Goal: Information Seeking & Learning: Learn about a topic

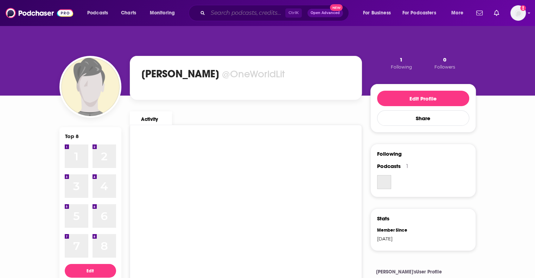
click at [215, 9] on input "Search podcasts, credits, & more..." at bounding box center [246, 12] width 77 height 11
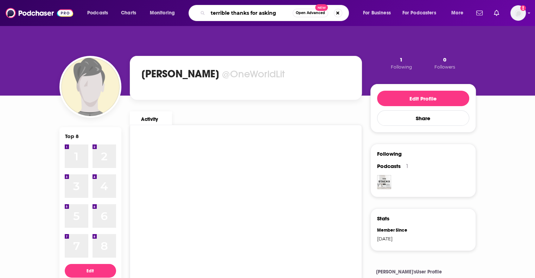
type input "terrible thanks for asking"
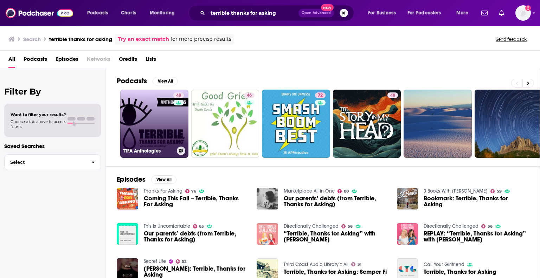
click at [150, 126] on link "48 TTFA Anthologies" at bounding box center [154, 124] width 68 height 68
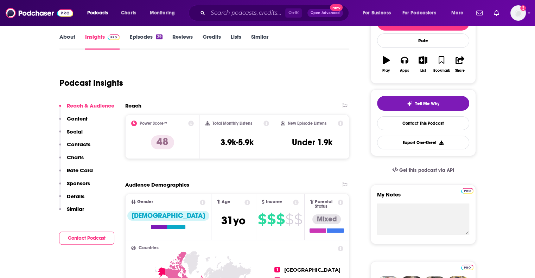
scroll to position [105, 0]
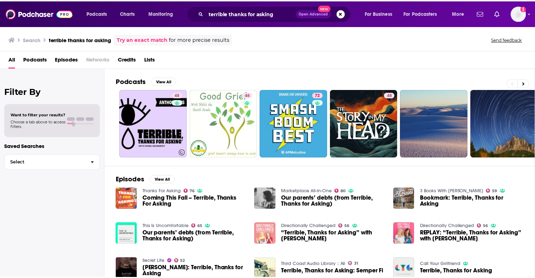
scroll to position [105, 0]
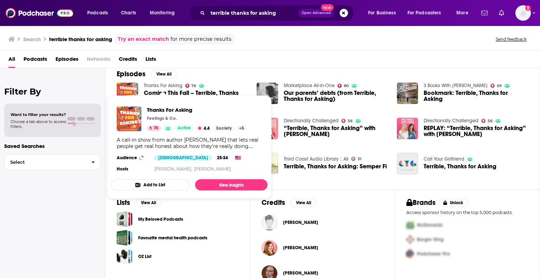
click at [160, 87] on link "Thanks For Asking" at bounding box center [163, 86] width 39 height 6
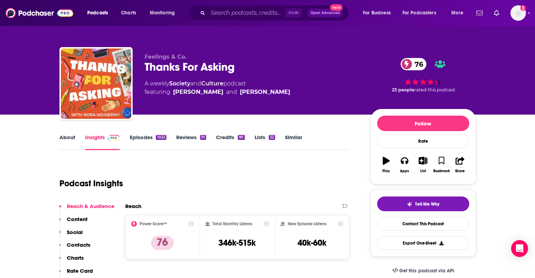
click at [68, 137] on link "About" at bounding box center [67, 142] width 16 height 16
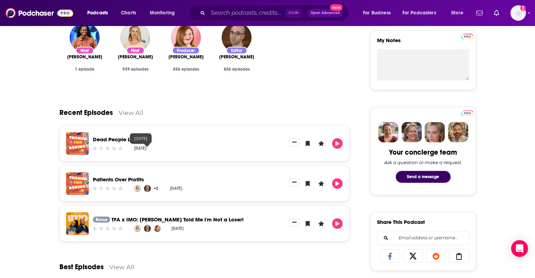
scroll to position [281, 0]
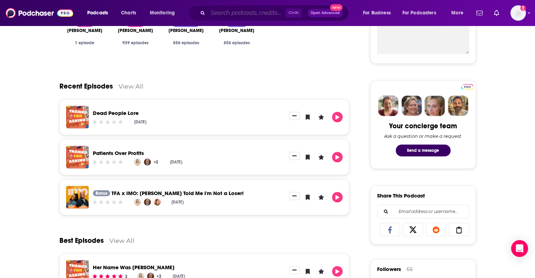
click at [260, 7] on input "Search podcasts, credits, & more..." at bounding box center [246, 12] width 77 height 11
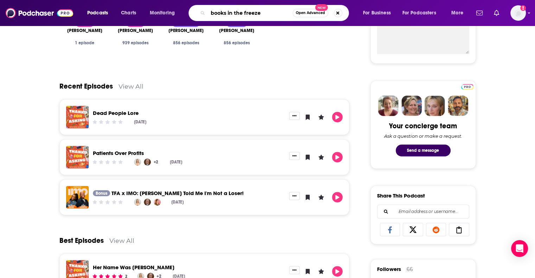
type input "books in the freezer"
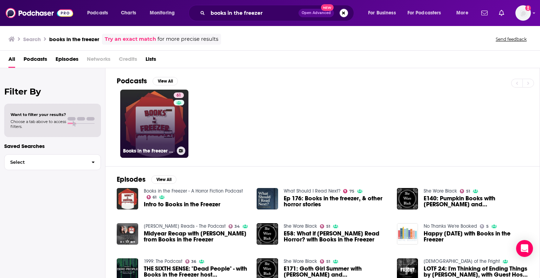
click at [160, 125] on link "61 Books in the Freezer - A Horror Fiction Podcast" at bounding box center [154, 124] width 68 height 68
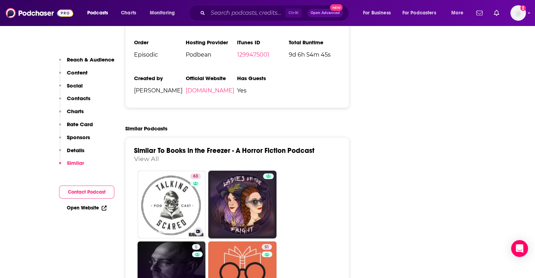
scroll to position [1301, 0]
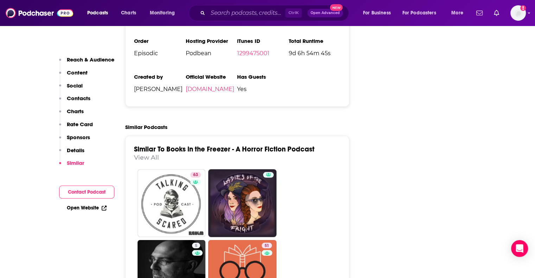
click at [244, 20] on div "Ctrl K Open Advanced New" at bounding box center [268, 13] width 160 height 16
click at [244, 12] on input "Search podcasts, credits, & more..." at bounding box center [246, 12] width 77 height 11
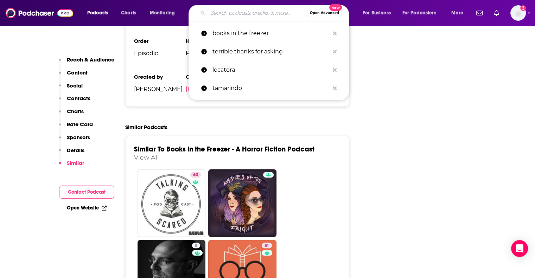
paste input "Every Horror Movie On Netflix"
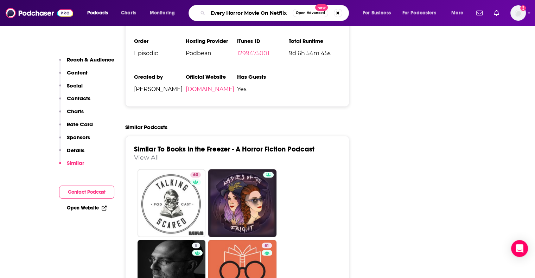
type input "Every Horror Movie On Netflix"
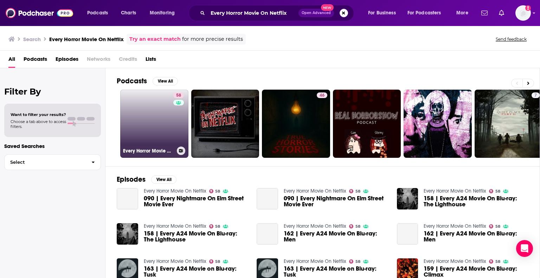
click at [165, 119] on link "58 Every Horror Movie On Netflix" at bounding box center [154, 124] width 68 height 68
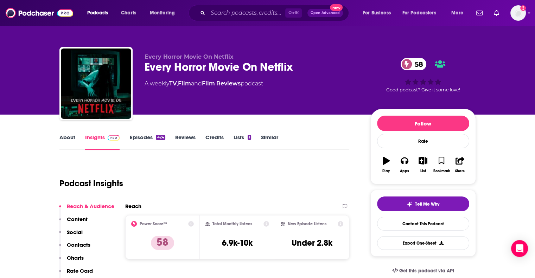
click at [68, 135] on link "About" at bounding box center [67, 142] width 16 height 16
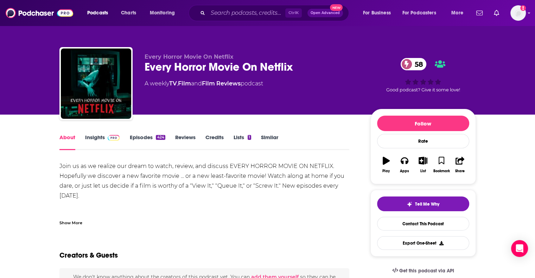
click at [112, 136] on img at bounding box center [114, 138] width 12 height 6
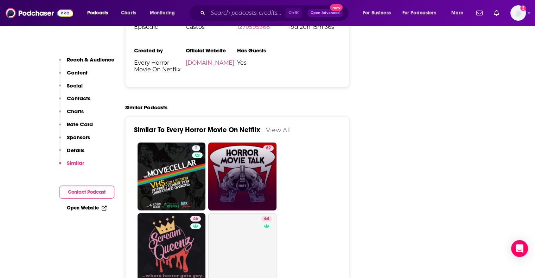
scroll to position [1196, 0]
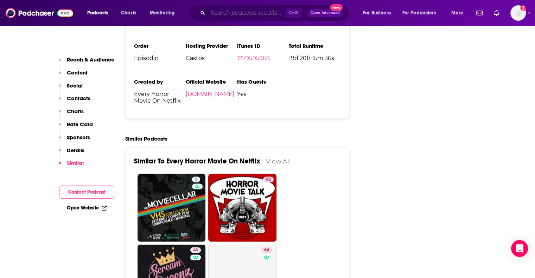
click at [222, 11] on input "Search podcasts, credits, & more..." at bounding box center [246, 12] width 77 height 11
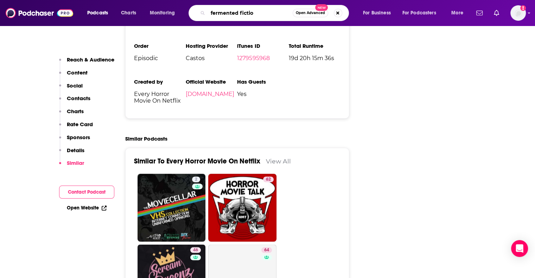
type input "fermented fiction"
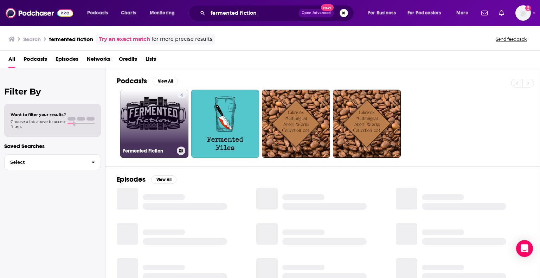
click at [141, 129] on link "4 Fermented Fiction" at bounding box center [154, 124] width 68 height 68
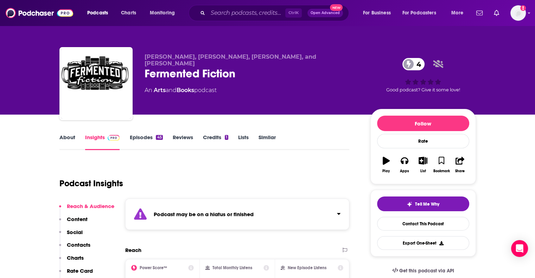
click at [227, 22] on div "Podcasts Charts Monitoring Ctrl K Open Advanced New For Business For Podcasters…" at bounding box center [267, 13] width 535 height 26
click at [228, 13] on input "Search podcasts, credits, & more..." at bounding box center [246, 12] width 77 height 11
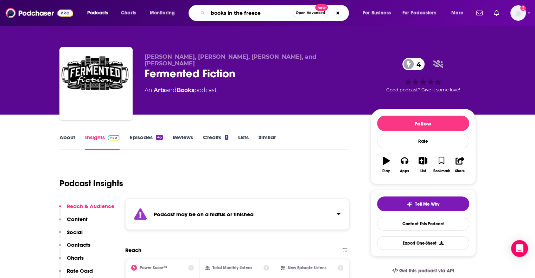
type input "books in the freezer"
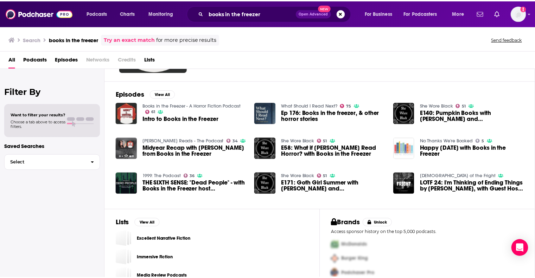
scroll to position [98, 0]
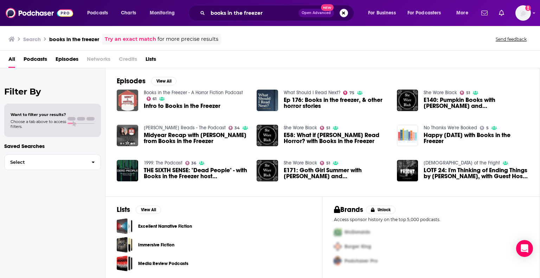
click at [129, 100] on img "Intro to Books in the Freezer" at bounding box center [127, 100] width 21 height 21
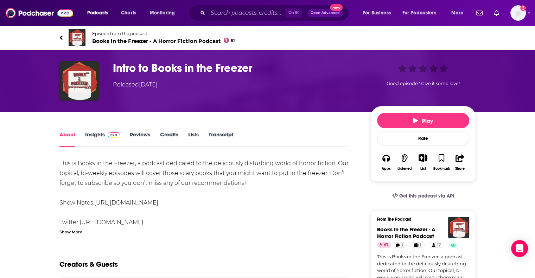
click at [108, 136] on img at bounding box center [114, 135] width 12 height 6
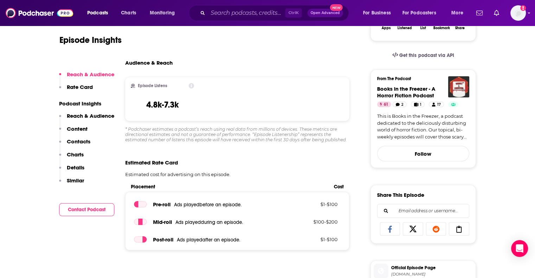
click at [66, 180] on button "Similar" at bounding box center [71, 183] width 25 height 13
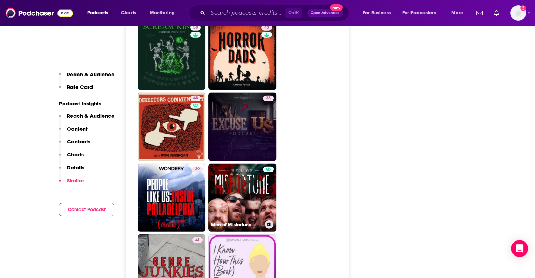
scroll to position [1755, 0]
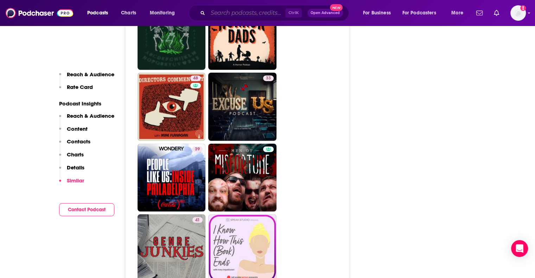
click at [221, 14] on input "Search podcasts, credits, & more..." at bounding box center [246, 12] width 77 height 11
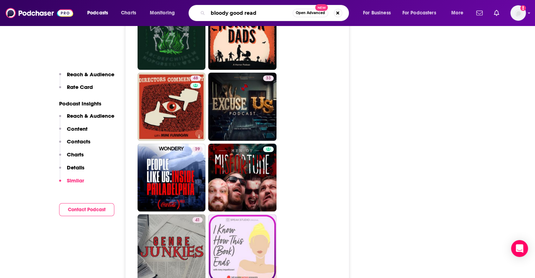
type input "bloody good reads"
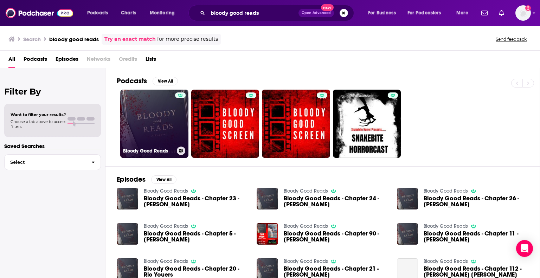
click at [162, 126] on link "Bloody Good Reads" at bounding box center [154, 124] width 68 height 68
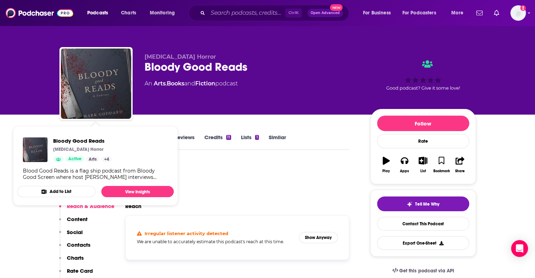
click at [271, 191] on div "Podcast Insights" at bounding box center [201, 179] width 284 height 36
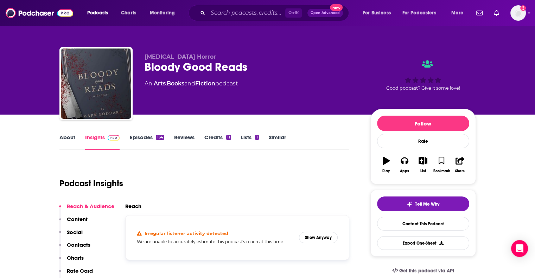
click at [139, 137] on link "Episodes 164" at bounding box center [146, 142] width 34 height 16
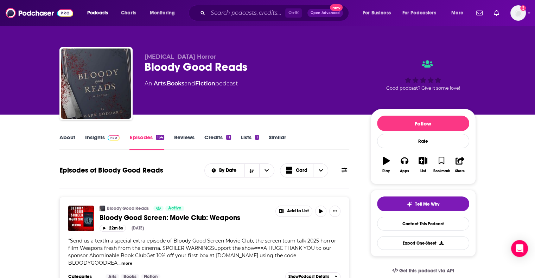
click at [90, 136] on link "Insights" at bounding box center [102, 142] width 35 height 16
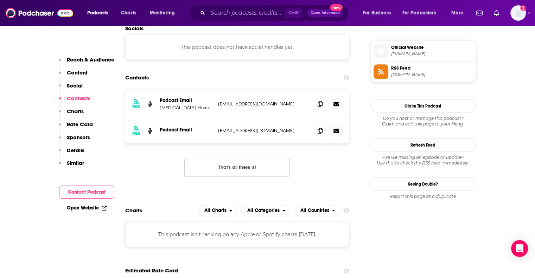
scroll to position [633, 0]
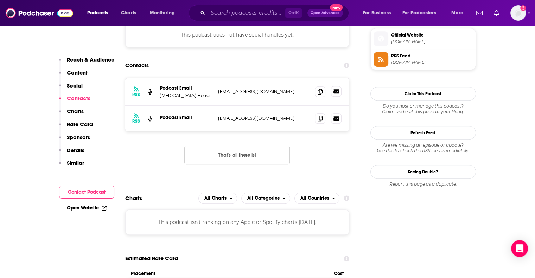
click at [335, 89] on icon at bounding box center [336, 91] width 6 height 4
click at [253, 8] on input "Search podcasts, credits, & more..." at bounding box center [246, 12] width 77 height 11
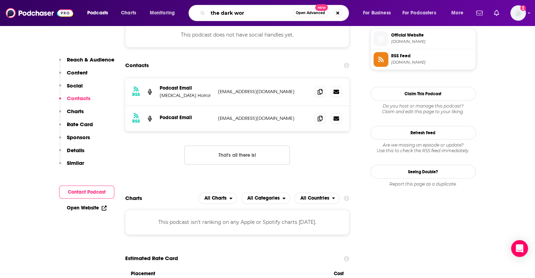
type input "the dark word"
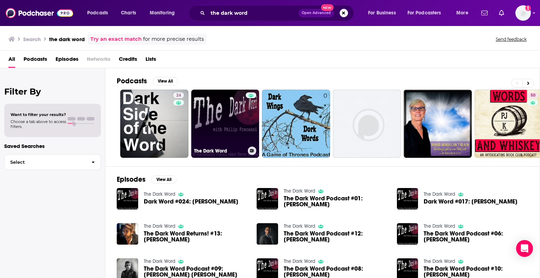
click at [222, 118] on link "The Dark Word" at bounding box center [225, 124] width 68 height 68
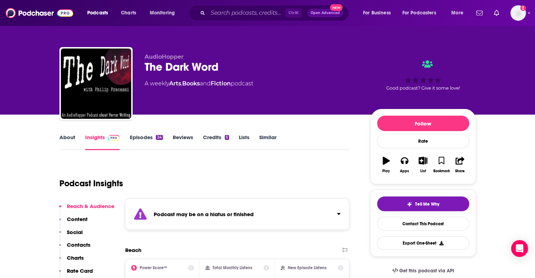
click at [144, 136] on link "Episodes 24" at bounding box center [145, 142] width 33 height 16
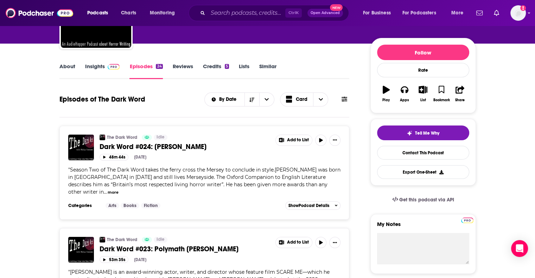
scroll to position [70, 0]
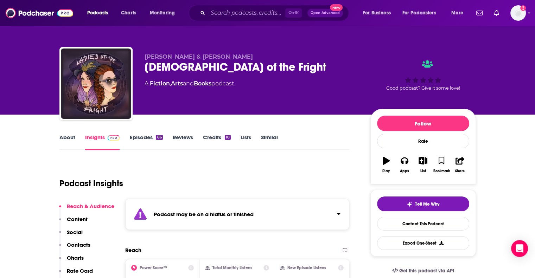
click at [154, 139] on link "Episodes 86" at bounding box center [145, 142] width 33 height 16
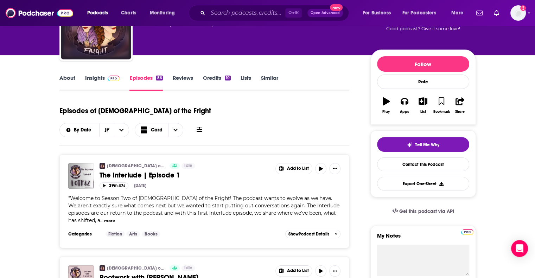
scroll to position [35, 0]
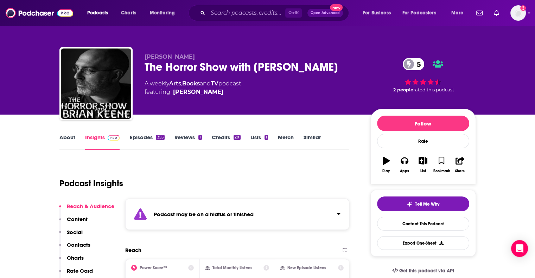
click at [145, 140] on link "Episodes 355" at bounding box center [146, 142] width 35 height 16
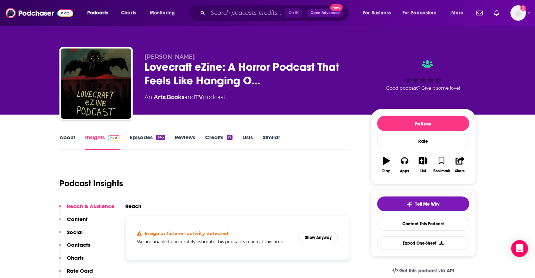
click at [143, 137] on link "Episodes 343" at bounding box center [146, 142] width 35 height 16
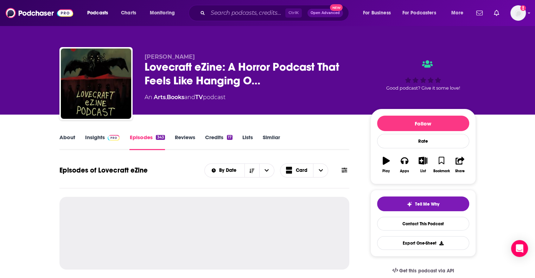
scroll to position [176, 0]
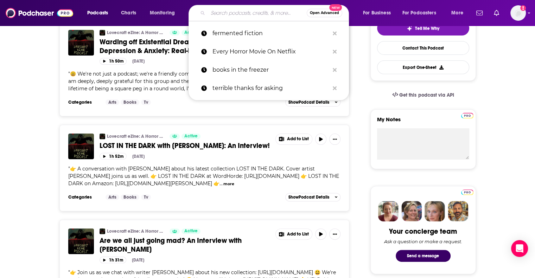
click at [217, 15] on input "Search podcasts, credits, & more..." at bounding box center [257, 12] width 99 height 11
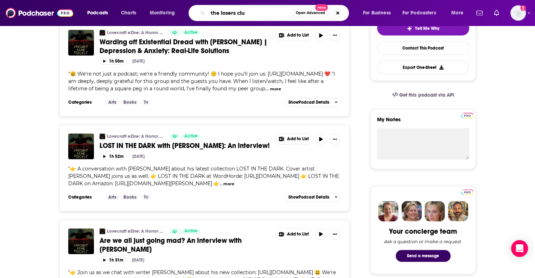
type input "the losers club"
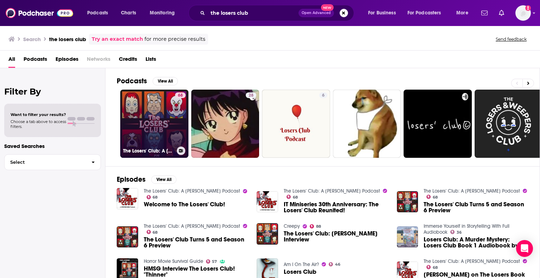
click at [162, 127] on link "68 The Losers' Club: A Stephen King Podcast" at bounding box center [154, 124] width 68 height 68
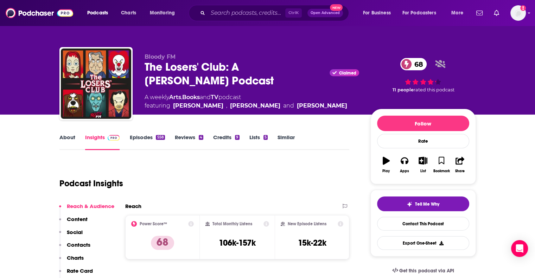
click at [62, 137] on link "About" at bounding box center [67, 142] width 16 height 16
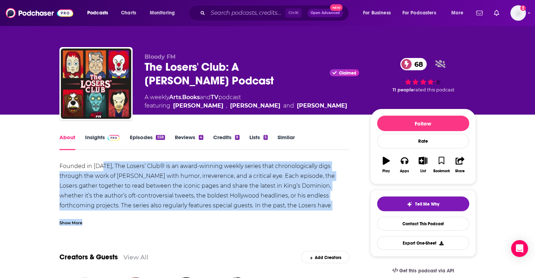
drag, startPoint x: 102, startPoint y: 164, endPoint x: 105, endPoint y: 214, distance: 49.7
click at [105, 214] on div "Founded in 2017, The Losers’ Club® is an award-winning weekly series that chron…" at bounding box center [204, 193] width 290 height 64
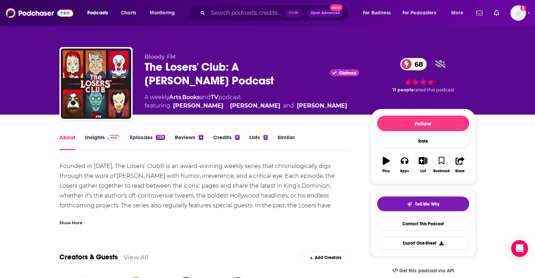
click at [78, 222] on div "Show More" at bounding box center [70, 222] width 23 height 7
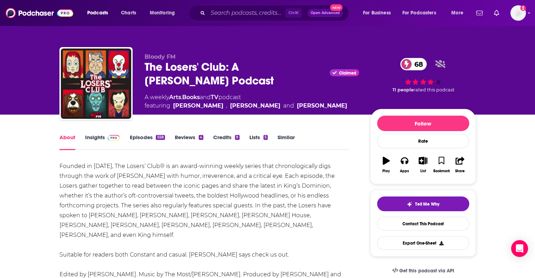
click at [98, 136] on link "Insights" at bounding box center [102, 142] width 35 height 16
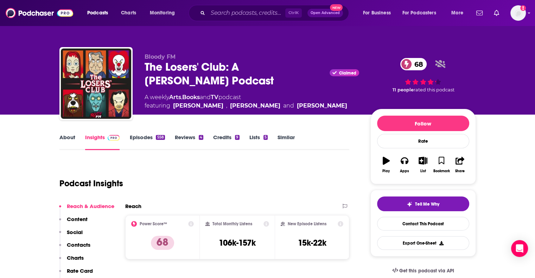
click at [146, 138] on link "Episodes 558" at bounding box center [146, 142] width 35 height 16
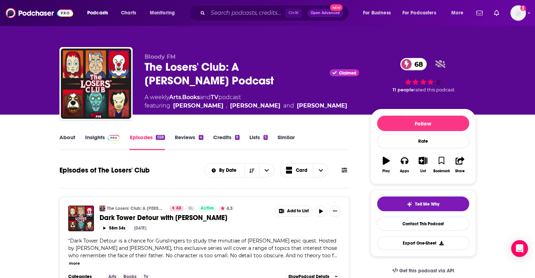
click at [73, 136] on link "About" at bounding box center [67, 142] width 16 height 16
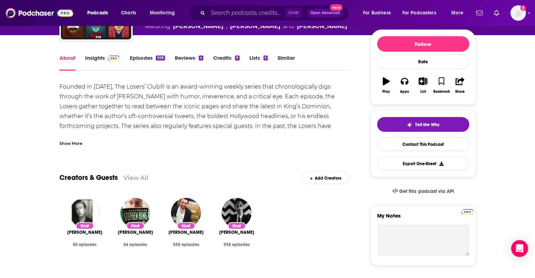
scroll to position [35, 0]
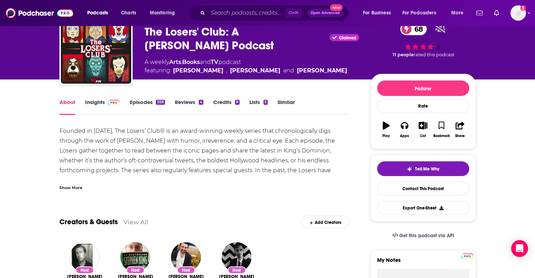
click at [111, 98] on div "About Insights Episodes 558 Reviews 4 Credits 9 Lists 5 Similar" at bounding box center [204, 106] width 290 height 17
click at [113, 103] on img at bounding box center [114, 103] width 12 height 6
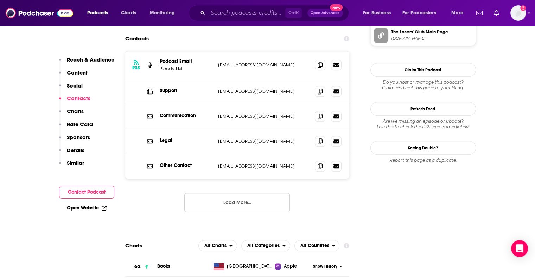
scroll to position [633, 0]
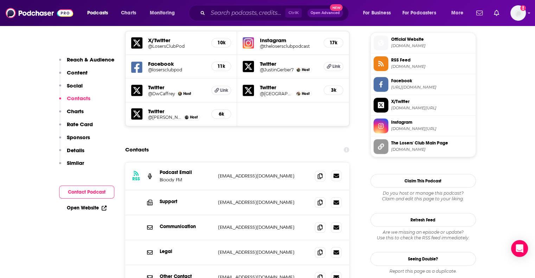
click at [334, 173] on icon at bounding box center [336, 176] width 6 height 6
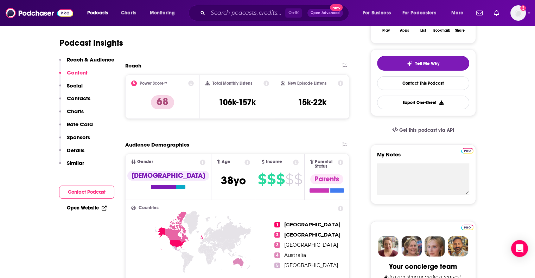
scroll to position [0, 0]
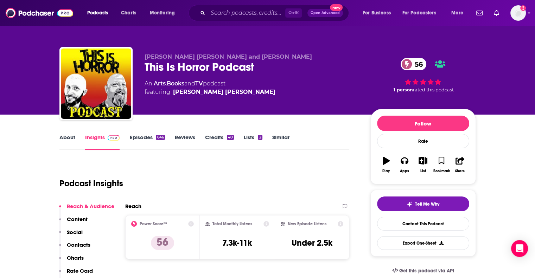
click at [155, 139] on link "Episodes 646" at bounding box center [146, 142] width 35 height 16
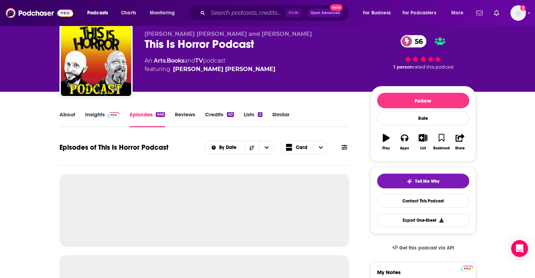
scroll to position [35, 0]
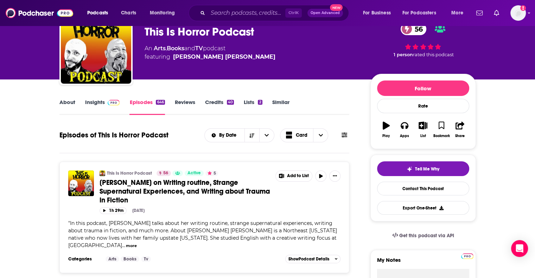
click at [64, 105] on link "About" at bounding box center [67, 107] width 16 height 16
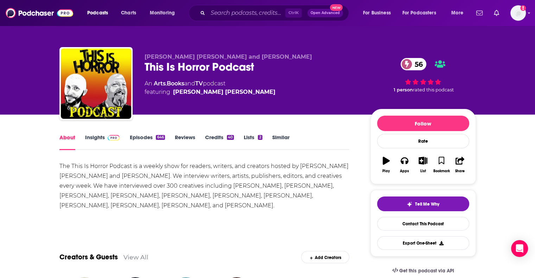
click at [82, 136] on div "About" at bounding box center [72, 142] width 26 height 16
click at [88, 137] on link "Insights" at bounding box center [102, 142] width 35 height 16
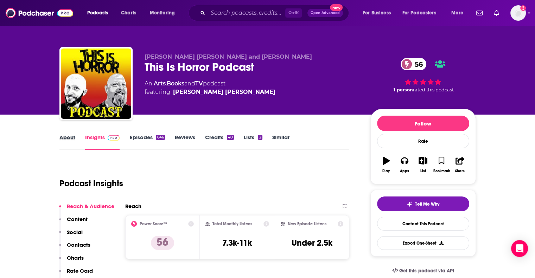
click at [77, 137] on div "About" at bounding box center [72, 142] width 26 height 16
click at [73, 137] on link "About" at bounding box center [67, 142] width 16 height 16
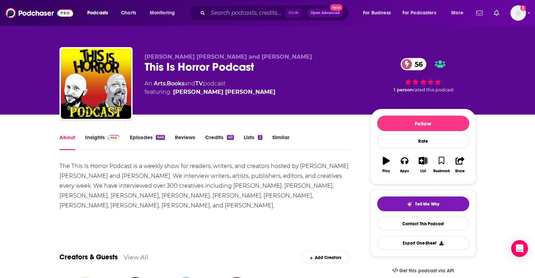
click at [96, 139] on link "Insights" at bounding box center [102, 142] width 35 height 16
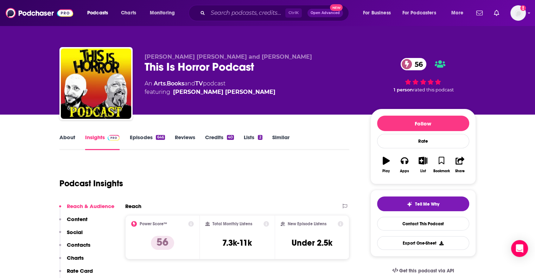
click at [69, 136] on link "About" at bounding box center [67, 142] width 16 height 16
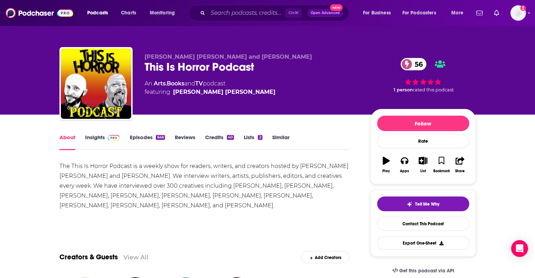
click at [138, 145] on link "Episodes 646" at bounding box center [146, 142] width 35 height 16
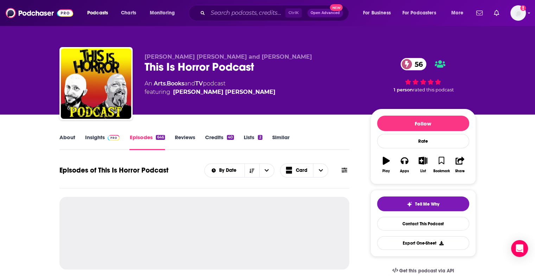
click at [108, 137] on img at bounding box center [114, 138] width 12 height 6
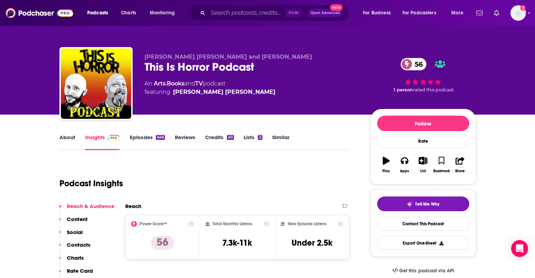
click at [70, 137] on link "About" at bounding box center [67, 142] width 16 height 16
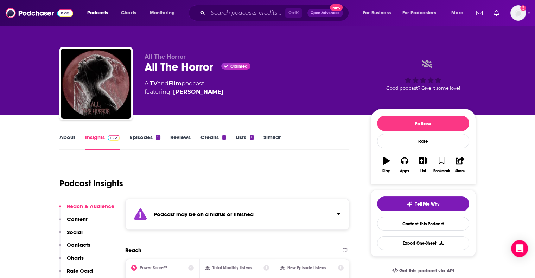
click at [143, 137] on link "Episodes 5" at bounding box center [144, 142] width 31 height 16
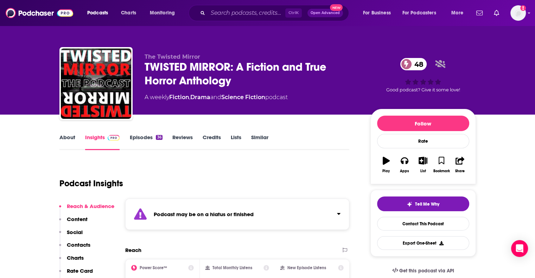
click at [141, 135] on link "Episodes 36" at bounding box center [145, 142] width 33 height 16
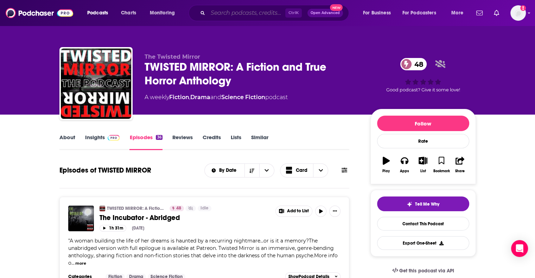
click at [222, 14] on input "Search podcasts, credits, & more..." at bounding box center [246, 12] width 77 height 11
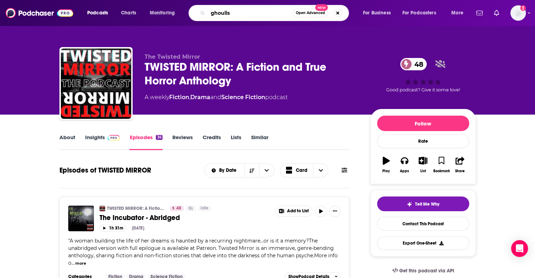
type input "ghoulish"
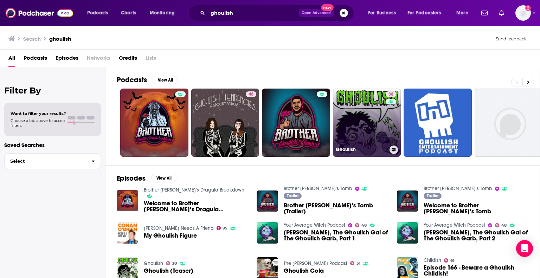
click at [359, 120] on link "38 Ghoulish" at bounding box center [367, 123] width 68 height 68
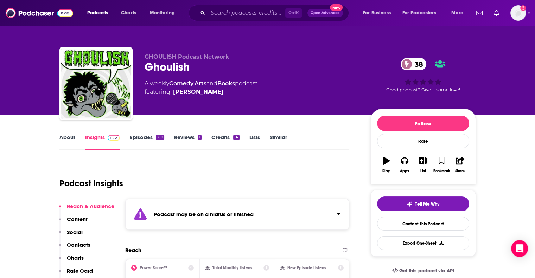
click at [145, 141] on link "Episodes 210" at bounding box center [146, 142] width 34 height 16
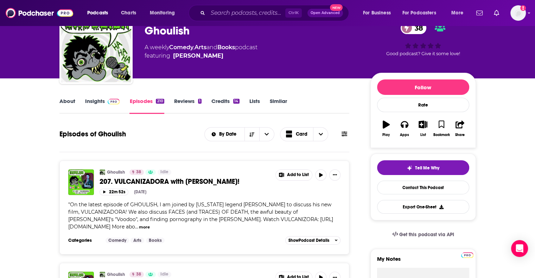
scroll to position [35, 0]
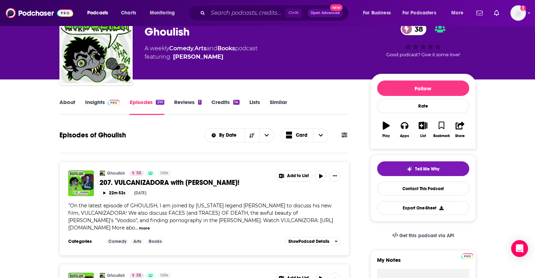
click at [66, 102] on link "About" at bounding box center [67, 107] width 16 height 16
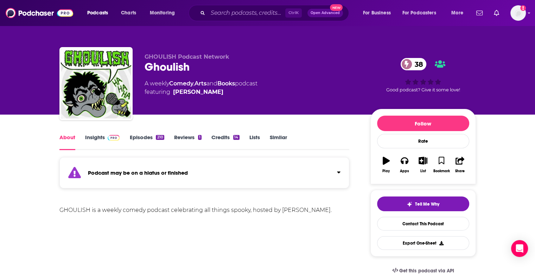
click at [92, 134] on link "Insights" at bounding box center [102, 142] width 35 height 16
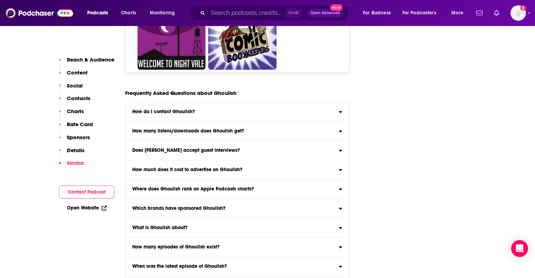
scroll to position [3471, 0]
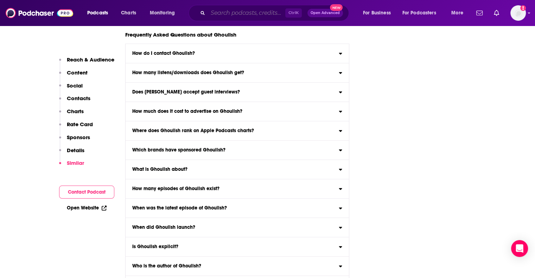
click at [225, 9] on input "Search podcasts, credits, & more..." at bounding box center [246, 12] width 77 height 11
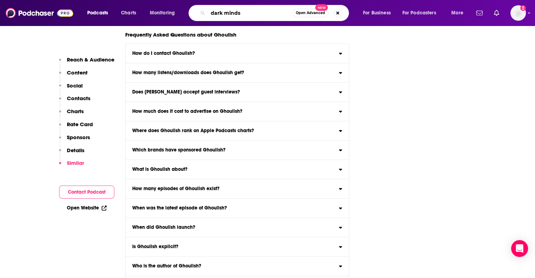
type input "dark minds"
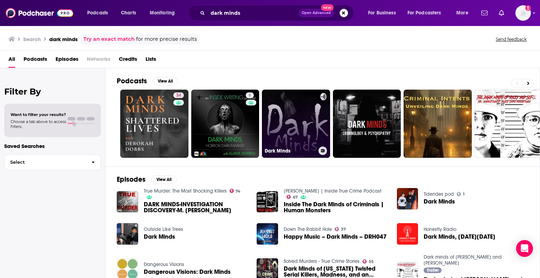
click at [283, 121] on link "Dark Minds" at bounding box center [296, 124] width 68 height 68
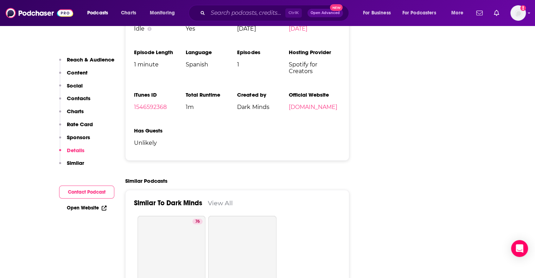
scroll to position [844, 0]
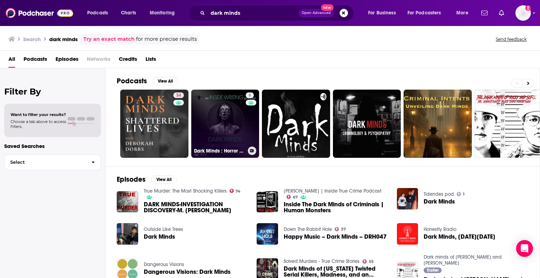
click at [235, 116] on link "8 Dark Minds : Horror & Dark Fantasy Writers" at bounding box center [225, 124] width 68 height 68
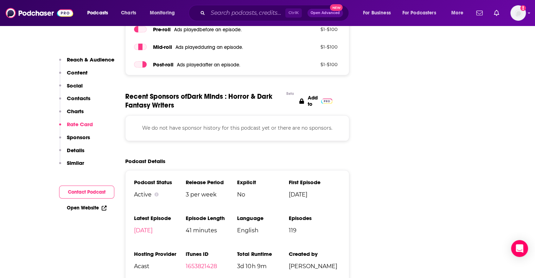
scroll to position [809, 0]
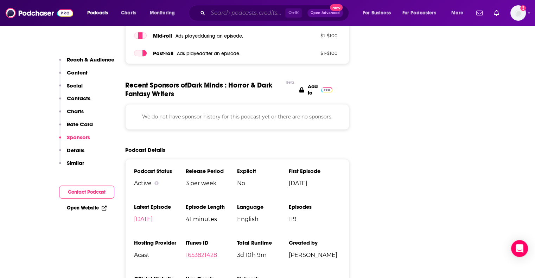
click at [229, 11] on input "Search podcasts, credits, & more..." at bounding box center [246, 12] width 77 height 11
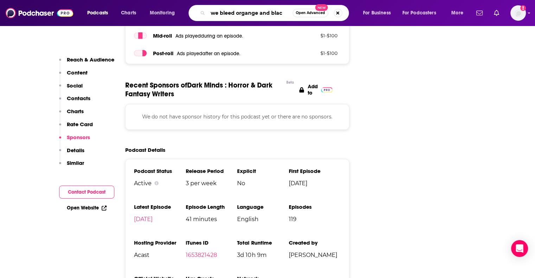
type input "we bleed organge and black"
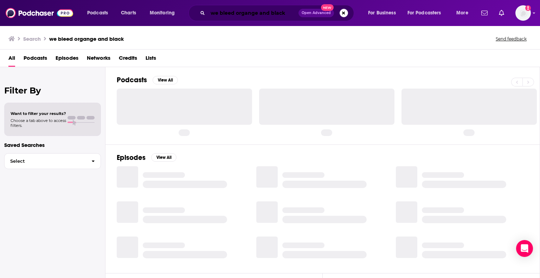
click at [246, 14] on input "we bleed organge and black" at bounding box center [253, 12] width 91 height 11
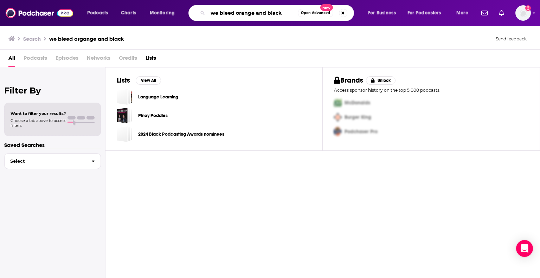
type input "we bleed orange and black"
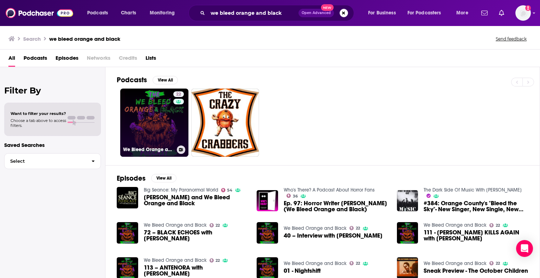
click at [157, 122] on link "22 We Bleed Orange and Black" at bounding box center [154, 123] width 68 height 68
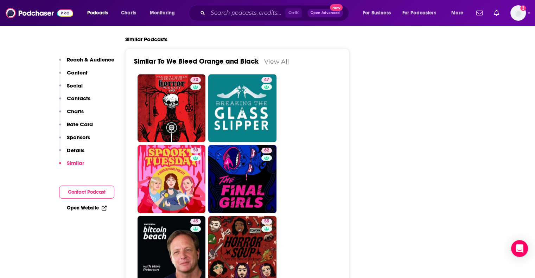
scroll to position [985, 0]
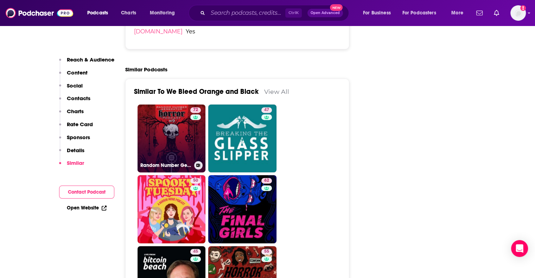
click at [167, 134] on link "72 Random Number Generator Horror Podcast No. 9" at bounding box center [171, 138] width 68 height 68
type input "[URL][DOMAIN_NAME]"
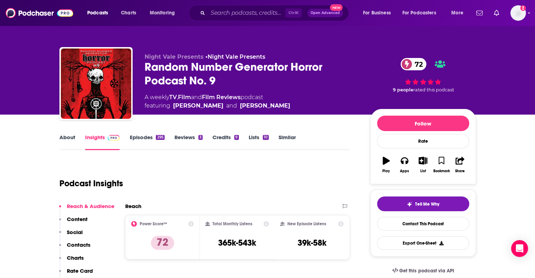
click at [143, 141] on link "Episodes 295" at bounding box center [146, 142] width 35 height 16
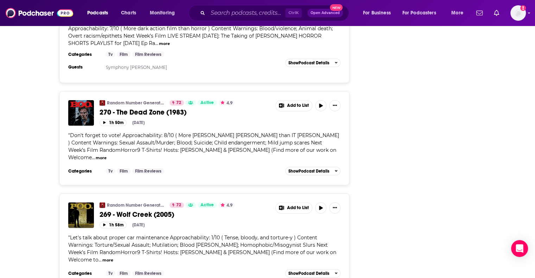
scroll to position [1793, 0]
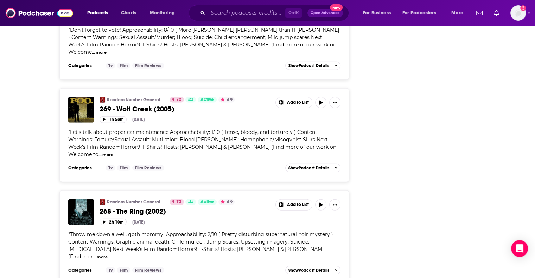
click at [209, 231] on span "Throw me down a well, goth mommy! Approachability: 2/10 ( Pretty disturbing sup…" at bounding box center [200, 245] width 265 height 28
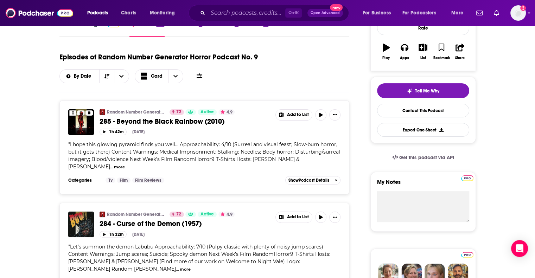
scroll to position [0, 0]
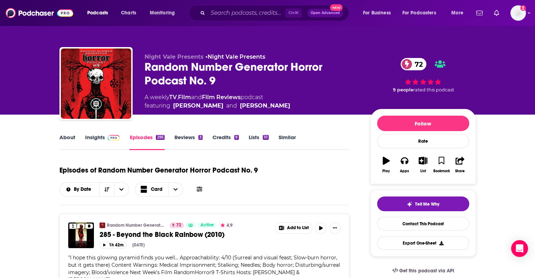
click at [70, 135] on link "About" at bounding box center [67, 142] width 16 height 16
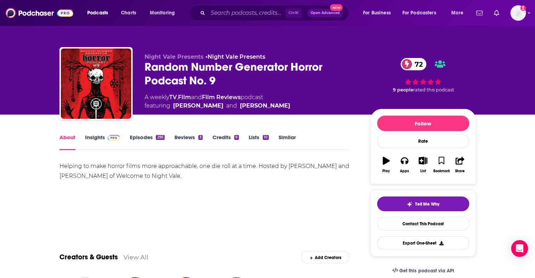
click at [142, 137] on link "Episodes 295" at bounding box center [146, 142] width 35 height 16
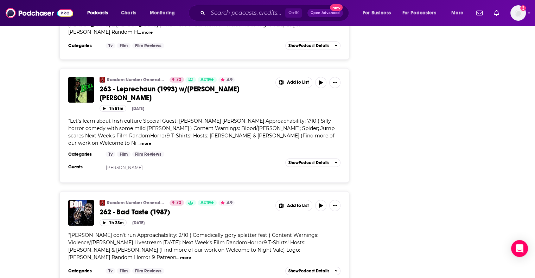
scroll to position [2442, 0]
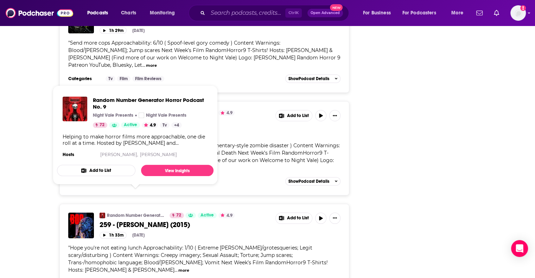
scroll to position [2758, 0]
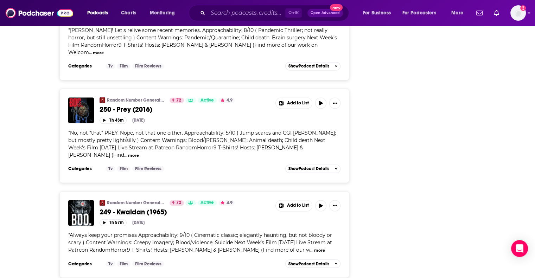
scroll to position [3743, 0]
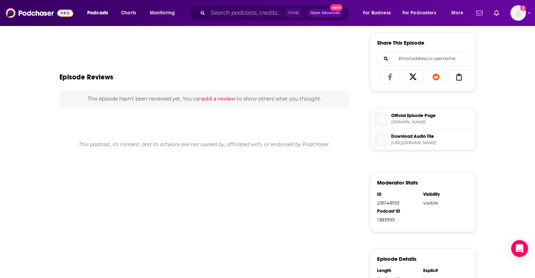
scroll to position [352, 0]
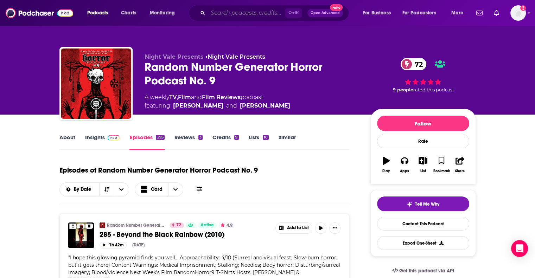
click at [227, 14] on input "Search podcasts, credits, & more..." at bounding box center [246, 12] width 77 height 11
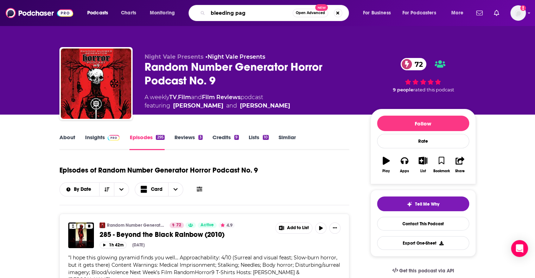
type input "bleeding page"
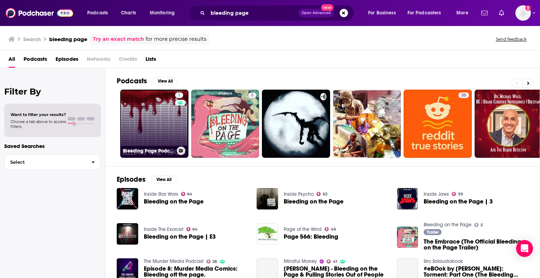
click at [162, 122] on link "1 Bleeding Page Podcast" at bounding box center [154, 124] width 68 height 68
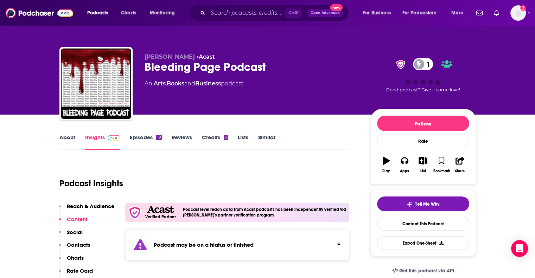
click at [134, 138] on link "Episodes 19" at bounding box center [145, 142] width 32 height 16
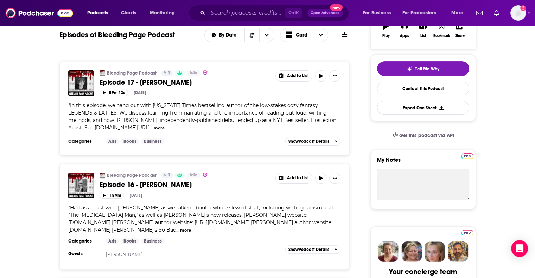
scroll to position [70, 0]
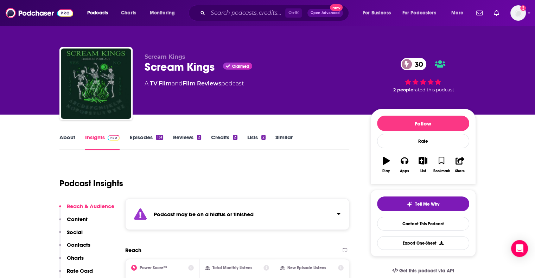
click at [136, 136] on link "Episodes 131" at bounding box center [145, 142] width 33 height 16
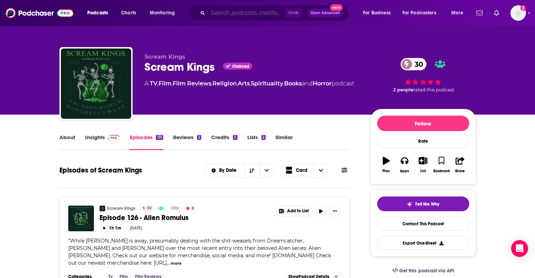
click at [235, 8] on input "Search podcasts, credits, & more..." at bounding box center [246, 12] width 77 height 11
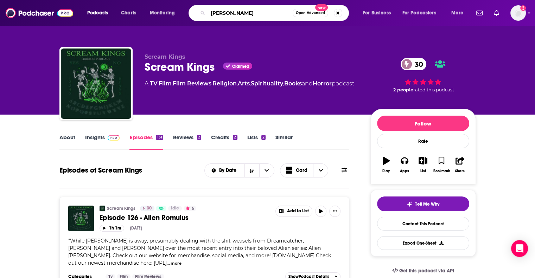
type input "victor lavalle"
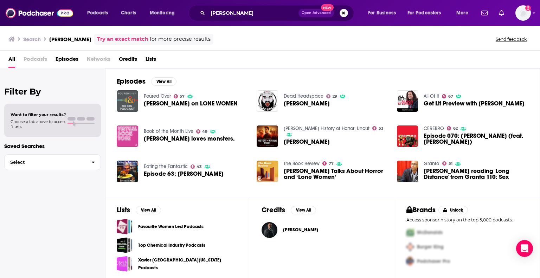
click at [151, 174] on span "Episode 63: Victor LaValle" at bounding box center [184, 174] width 80 height 6
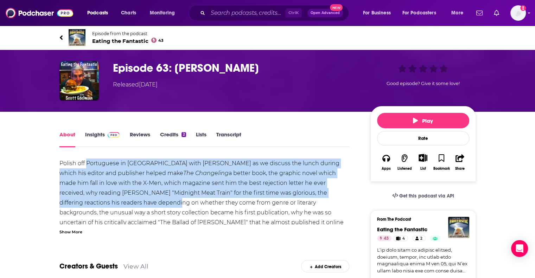
drag, startPoint x: 87, startPoint y: 163, endPoint x: 93, endPoint y: 197, distance: 34.6
click at [93, 198] on div "Polish off Portuguese in Providence with Victor LaValle as we discuss the lunch…" at bounding box center [204, 203] width 290 height 89
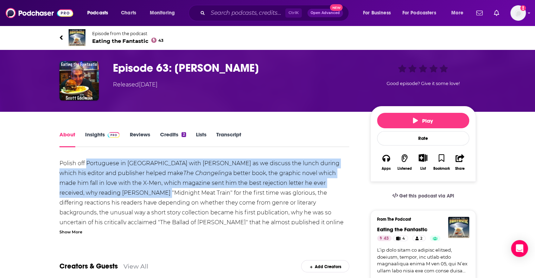
click at [93, 197] on div "Polish off Portuguese in Providence with Victor LaValle as we discuss the lunch…" at bounding box center [204, 203] width 290 height 89
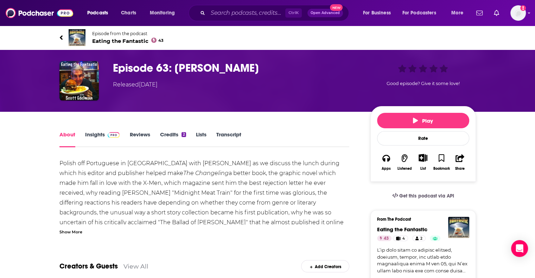
click at [89, 133] on link "Insights" at bounding box center [102, 139] width 35 height 16
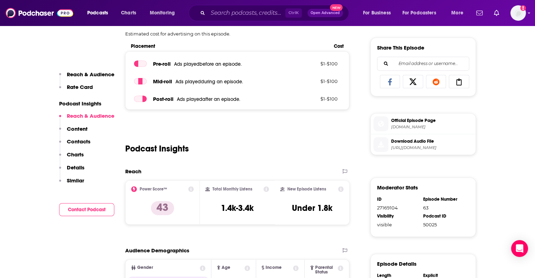
scroll to position [70, 0]
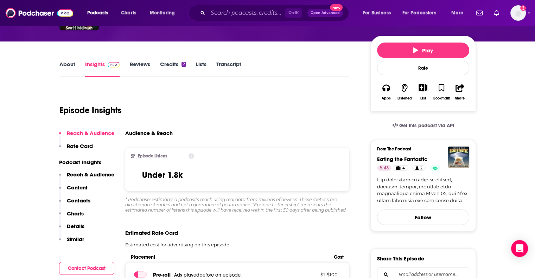
click at [67, 65] on link "About" at bounding box center [67, 69] width 16 height 16
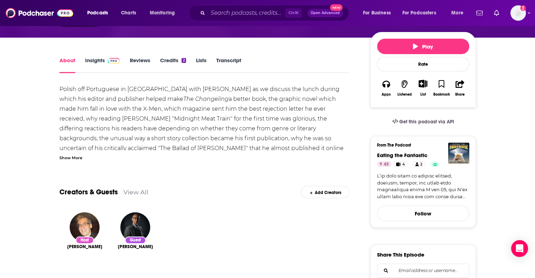
scroll to position [176, 0]
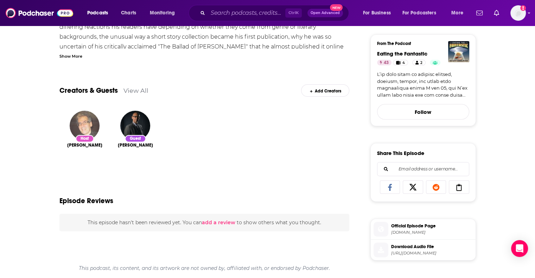
click at [87, 124] on img "Scott Edelman" at bounding box center [85, 126] width 30 height 30
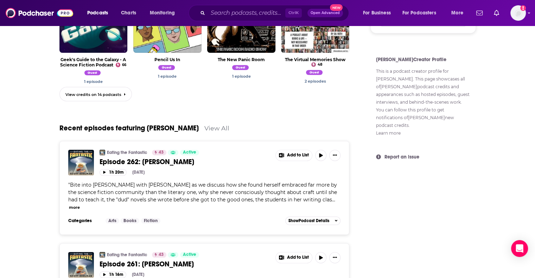
scroll to position [347, 0]
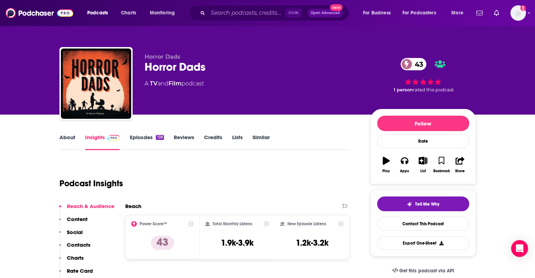
click at [139, 137] on link "Episodes 139" at bounding box center [146, 142] width 34 height 16
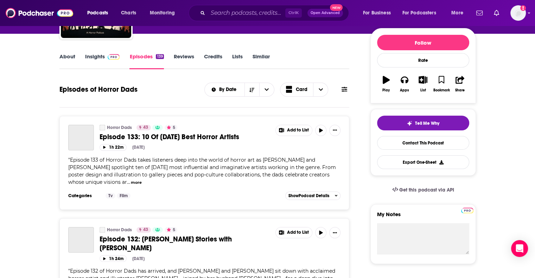
scroll to position [105, 0]
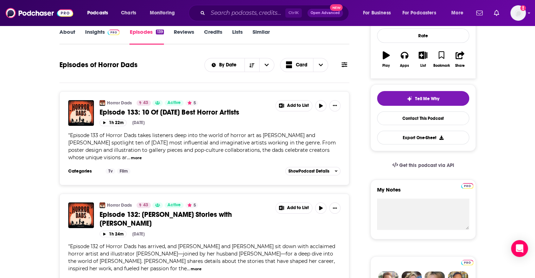
click at [142, 155] on button "more" at bounding box center [136, 158] width 11 height 6
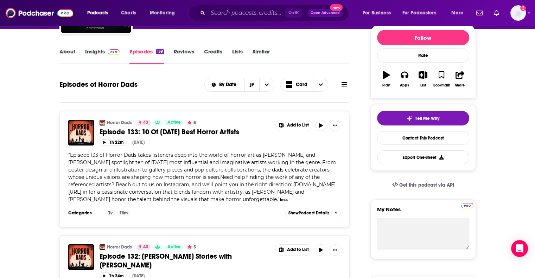
scroll to position [70, 0]
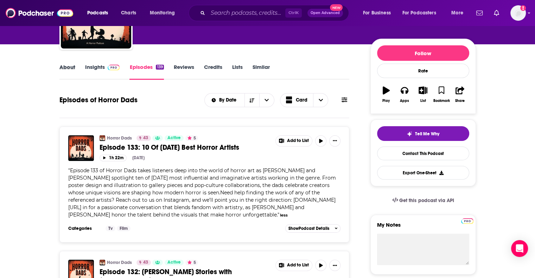
click at [75, 69] on div "About" at bounding box center [72, 72] width 26 height 16
click at [101, 64] on link "Insights" at bounding box center [102, 72] width 35 height 16
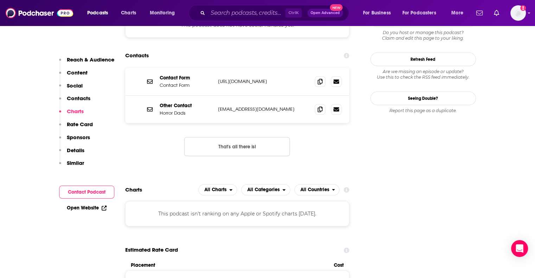
scroll to position [633, 0]
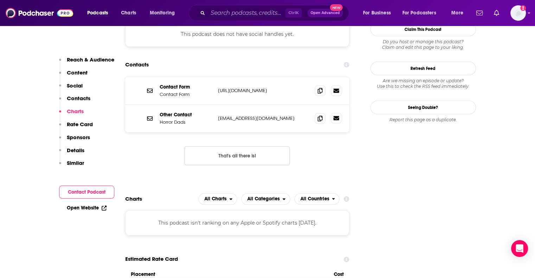
click at [334, 113] on link at bounding box center [336, 118] width 11 height 11
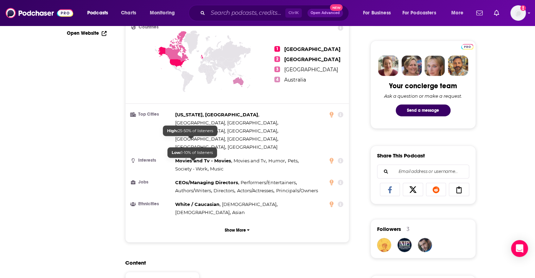
scroll to position [0, 0]
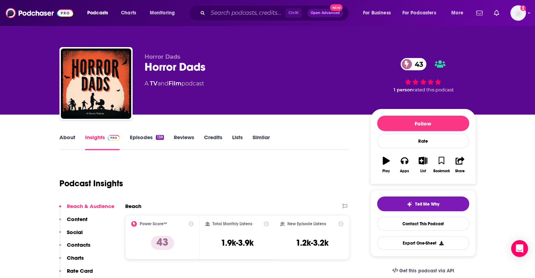
click at [141, 137] on link "Episodes 139" at bounding box center [146, 142] width 34 height 16
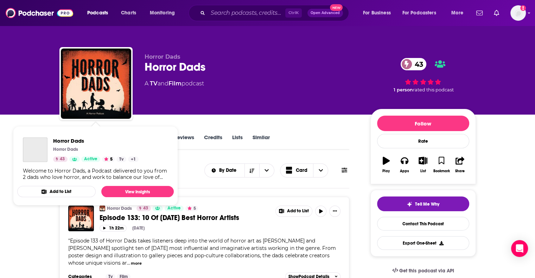
click at [65, 132] on div "Horror Dads Horror Dads 43 Active 5 Tv + 1 Welcome to Horror Dads, a Podcast de…" at bounding box center [95, 159] width 156 height 54
click at [32, 113] on div "Horror Dads Horror Dads 43 A TV and Film podcast 43 1 person rated this podcast" at bounding box center [267, 57] width 535 height 115
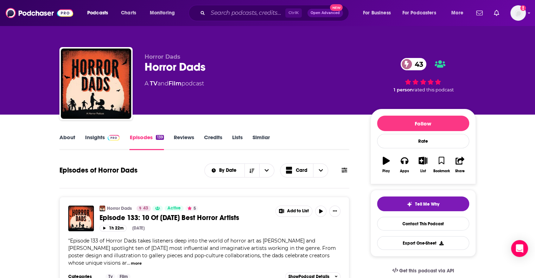
click at [74, 135] on link "About" at bounding box center [67, 142] width 16 height 16
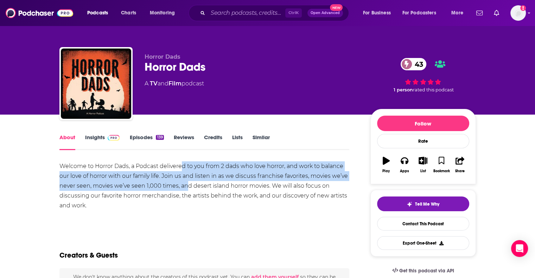
drag, startPoint x: 183, startPoint y: 168, endPoint x: 184, endPoint y: 187, distance: 18.3
click at [184, 187] on div "Welcome to Horror Dads, a Podcast delivered to you from 2 dads who love horror,…" at bounding box center [204, 185] width 290 height 49
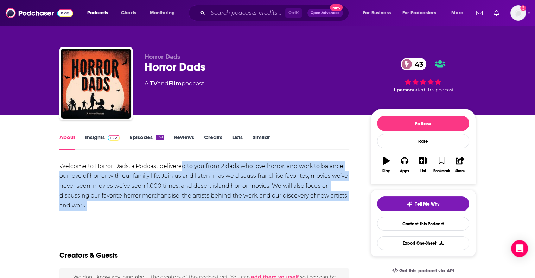
drag, startPoint x: 182, startPoint y: 171, endPoint x: 180, endPoint y: 209, distance: 38.0
click at [180, 209] on div "Welcome to Horror Dads, a Podcast delivered to you from 2 dads who love horror,…" at bounding box center [204, 185] width 290 height 49
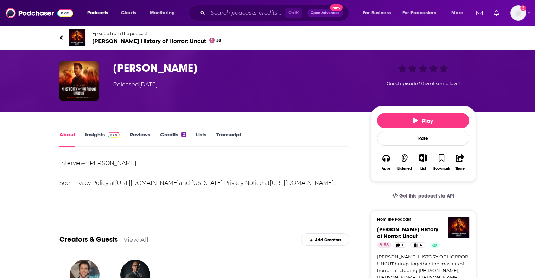
click at [89, 136] on link "Insights" at bounding box center [102, 139] width 35 height 16
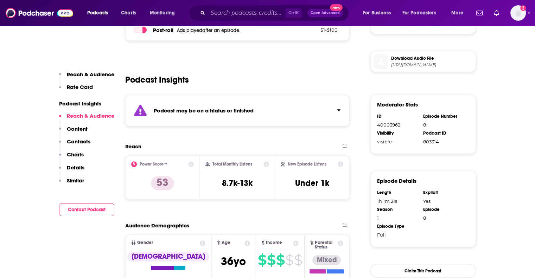
scroll to position [457, 0]
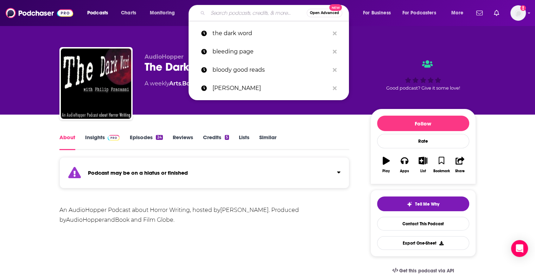
click at [219, 14] on input "Search podcasts, credits, & more..." at bounding box center [257, 12] width 99 height 11
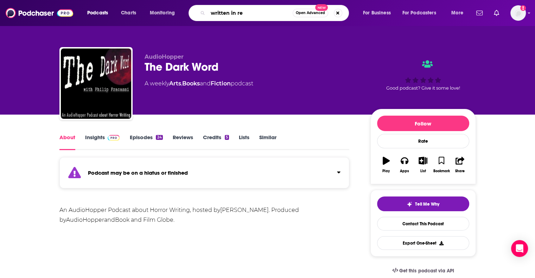
type input "written in red"
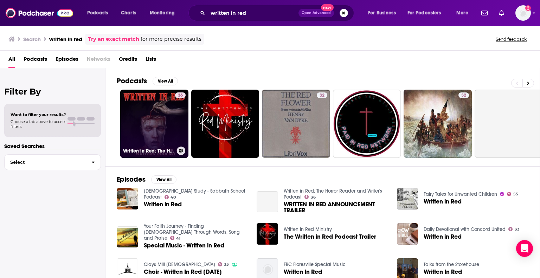
click at [152, 123] on link "36 Written in Red: The Horror Reader and Writer's Podcast" at bounding box center [154, 124] width 68 height 68
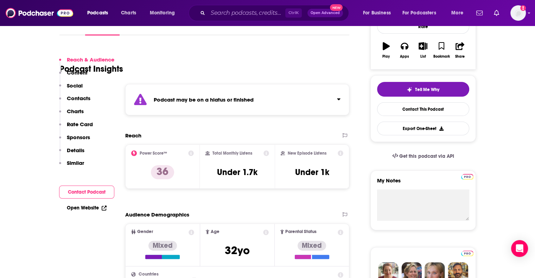
scroll to position [35, 0]
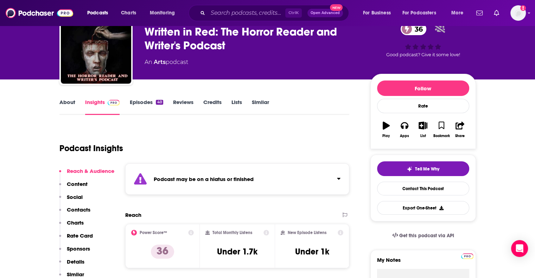
click at [153, 105] on link "Episodes 40" at bounding box center [145, 107] width 33 height 16
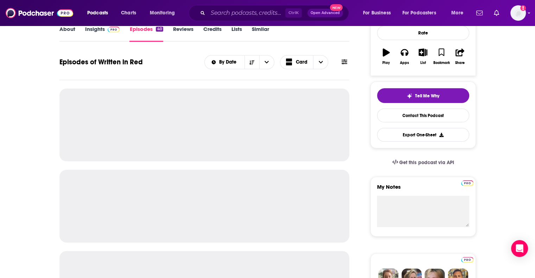
scroll to position [105, 0]
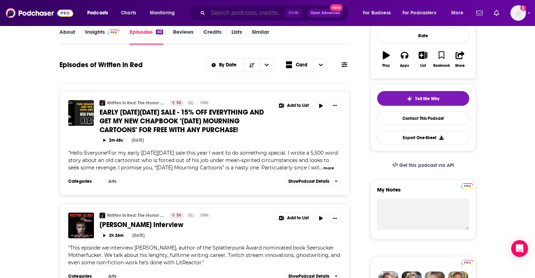
click at [231, 14] on input "Search podcasts, credits, & more..." at bounding box center [246, 12] width 77 height 11
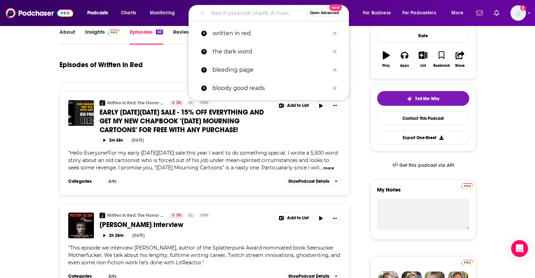
paste input "Terrifying [PERSON_NAME] of Terror"
type input "Terrifying [PERSON_NAME] of Terror"
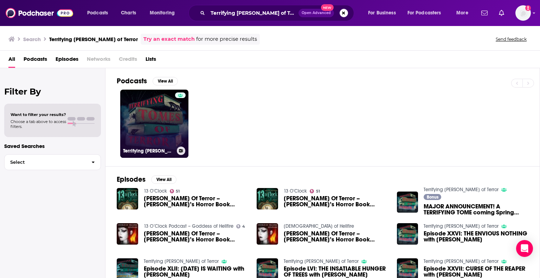
click at [138, 126] on link "Terrifying [PERSON_NAME] of Terror" at bounding box center [154, 124] width 68 height 68
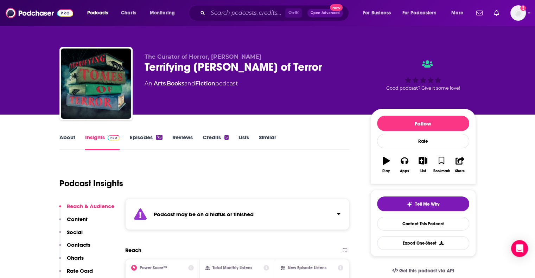
click at [145, 138] on link "Episodes 75" at bounding box center [145, 142] width 33 height 16
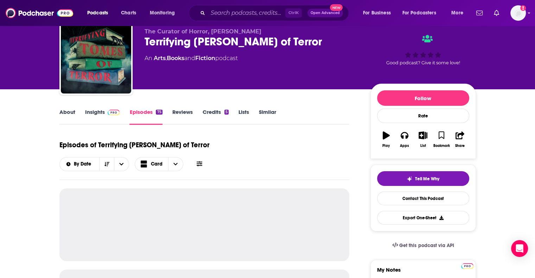
scroll to position [105, 0]
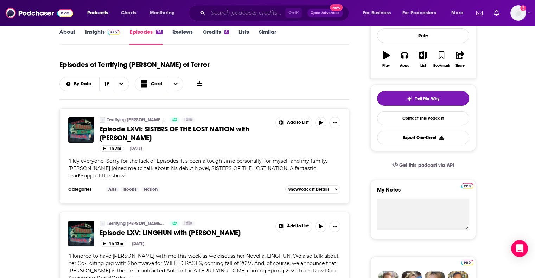
click at [262, 11] on input "Search podcasts, credits, & more..." at bounding box center [246, 12] width 77 height 11
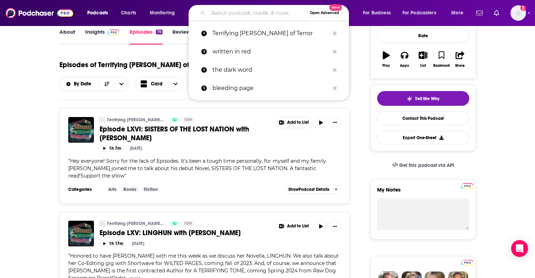
paste input "Mothers of Mayhem"
type input "Mothers of Mayhem"
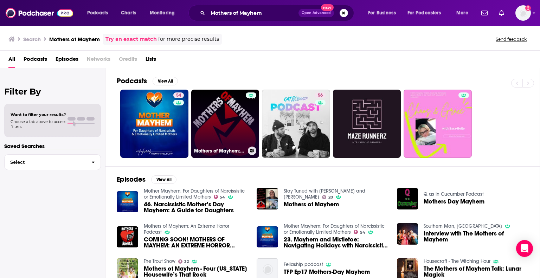
click at [214, 122] on link "Mothers of Mayhem: An Extreme Horror Podcast" at bounding box center [225, 124] width 68 height 68
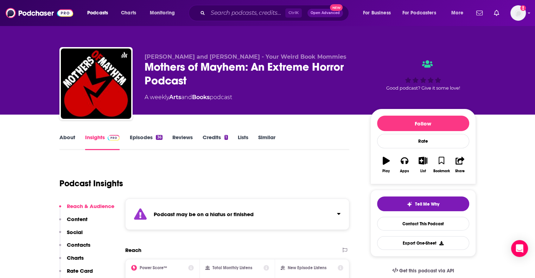
click at [141, 141] on link "Episodes 36" at bounding box center [145, 142] width 33 height 16
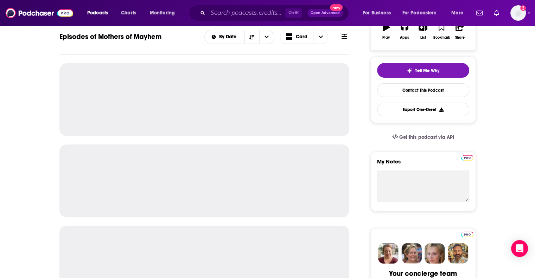
scroll to position [141, 0]
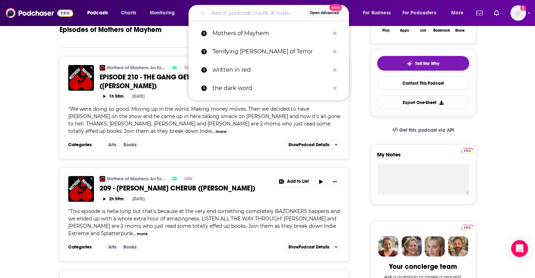
click at [238, 10] on input "Search podcasts, credits, & more..." at bounding box center [257, 12] width 99 height 11
paste input "Bad Books For Bad People"
type input "Bad Books For Bad People"
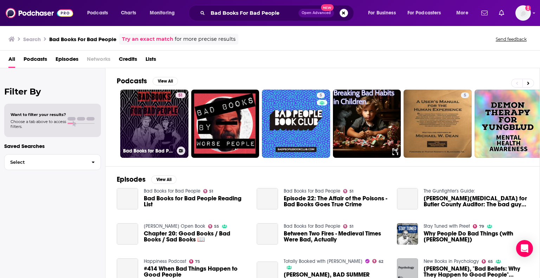
click at [150, 120] on link "51 Bad Books for Bad People" at bounding box center [154, 124] width 68 height 68
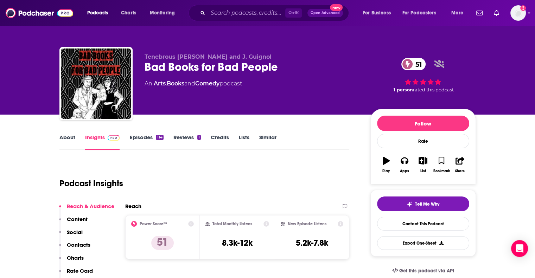
click at [136, 139] on link "Episodes 114" at bounding box center [146, 142] width 34 height 16
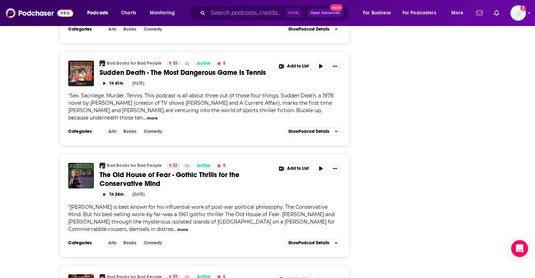
scroll to position [1055, 0]
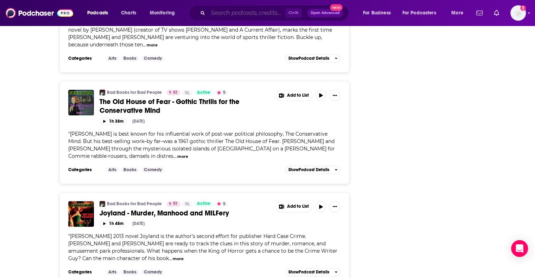
click at [248, 12] on input "Search podcasts, credits, & more..." at bounding box center [246, 12] width 77 height 11
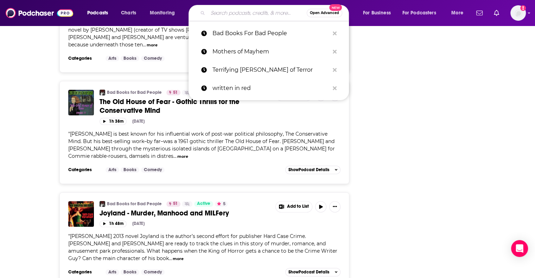
paste input "[PERSON_NAME] isn’t dead"
type input "[PERSON_NAME] isn’t dead"
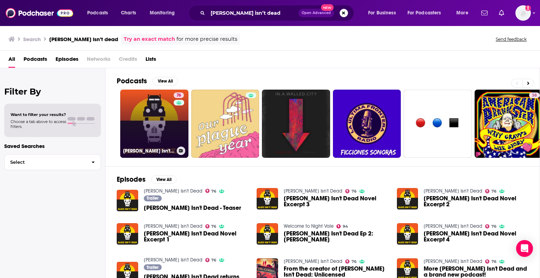
click at [152, 115] on link "76 [PERSON_NAME] Isn't Dead" at bounding box center [154, 124] width 68 height 68
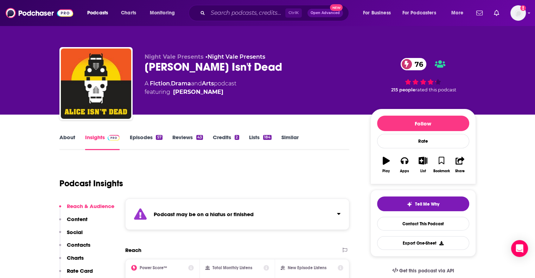
click at [143, 136] on link "Episodes 57" at bounding box center [145, 142] width 33 height 16
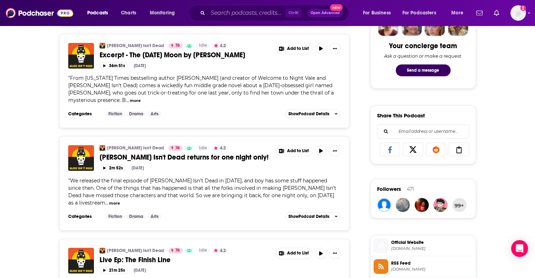
scroll to position [422, 0]
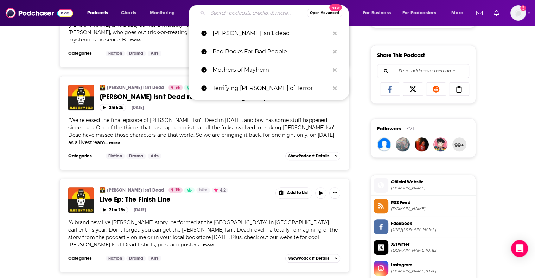
click at [267, 12] on input "Search podcasts, credits, & more..." at bounding box center [257, 12] width 99 height 11
paste input "Monster She Wrote"
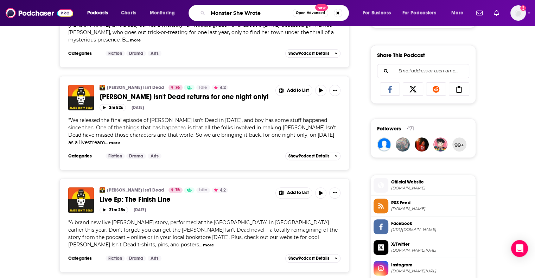
type input "Monster She Wrote"
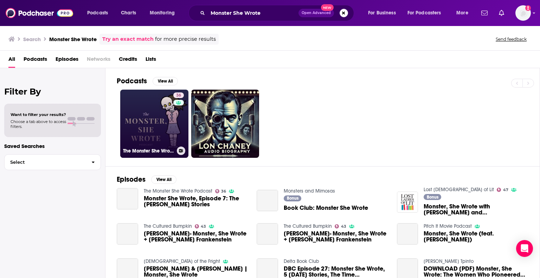
click at [151, 124] on link "36 The Monster She Wrote Podcast" at bounding box center [154, 124] width 68 height 68
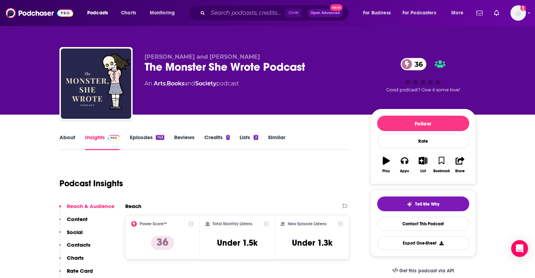
click at [137, 147] on link "Episodes 143" at bounding box center [146, 142] width 34 height 16
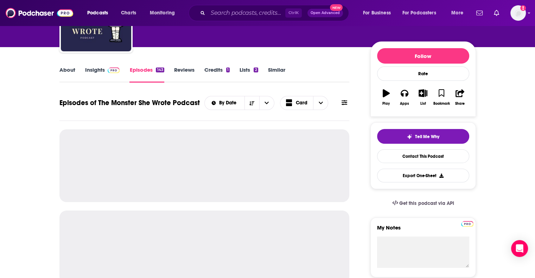
scroll to position [176, 0]
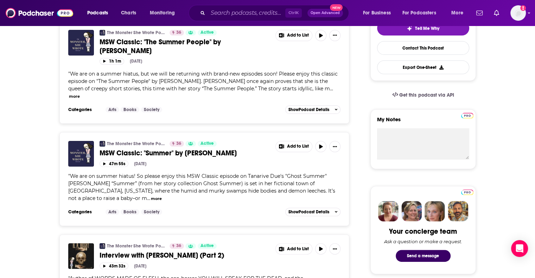
click at [151, 196] on button "more" at bounding box center [156, 199] width 11 height 6
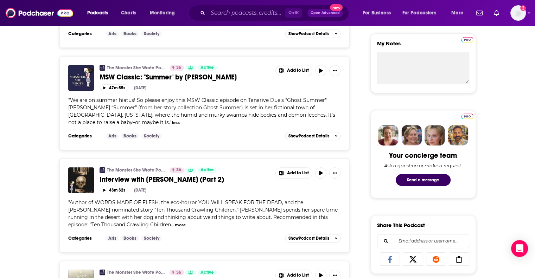
scroll to position [0, 0]
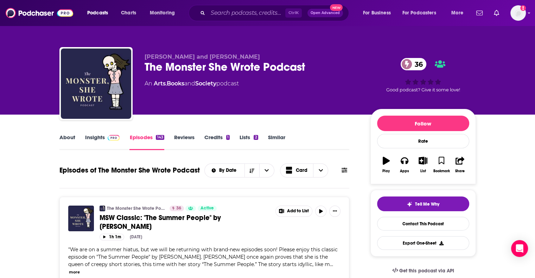
click at [72, 135] on link "About" at bounding box center [67, 142] width 16 height 16
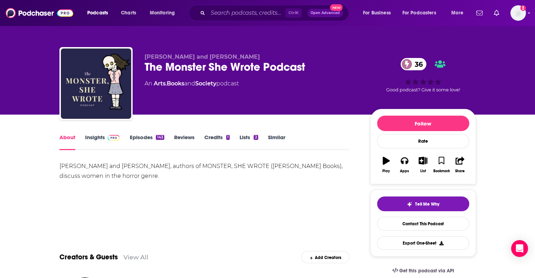
click at [101, 138] on link "Insights" at bounding box center [102, 142] width 35 height 16
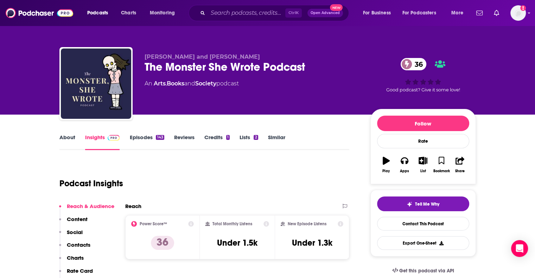
click at [67, 136] on link "About" at bounding box center [67, 142] width 16 height 16
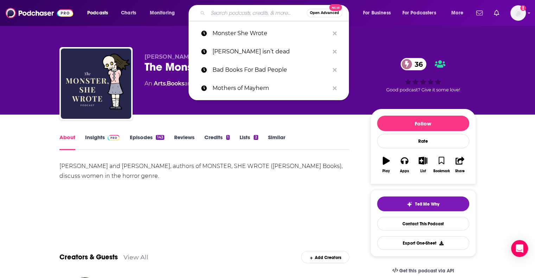
click at [244, 18] on input "Search podcasts, credits, & more..." at bounding box center [257, 12] width 99 height 11
paste input "No Darkness But Ours"
type input "No Darkness But Ours"
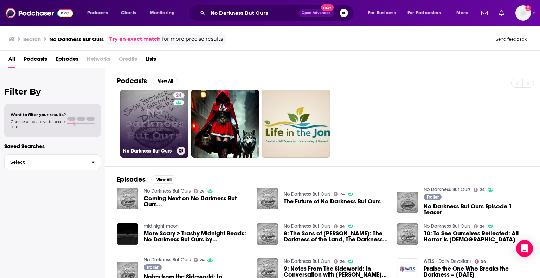
click at [141, 121] on link "24 No Darkness But Ours" at bounding box center [154, 124] width 68 height 68
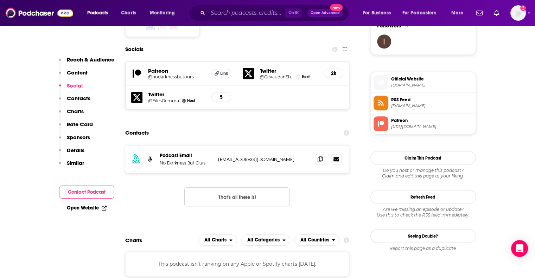
scroll to position [527, 0]
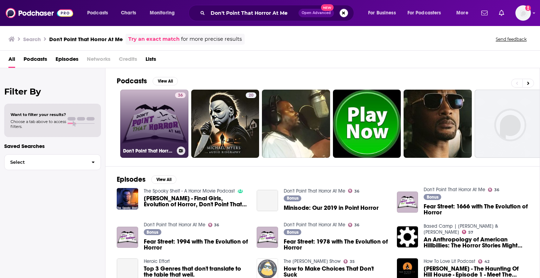
click at [158, 123] on link "36 Don't Point That Horror At Me" at bounding box center [154, 124] width 68 height 68
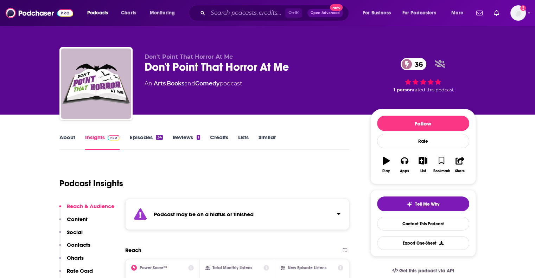
click at [148, 142] on link "Episodes 34" at bounding box center [145, 142] width 33 height 16
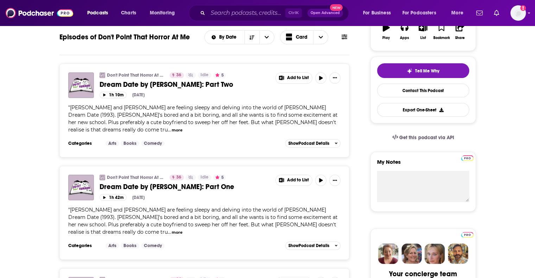
scroll to position [70, 0]
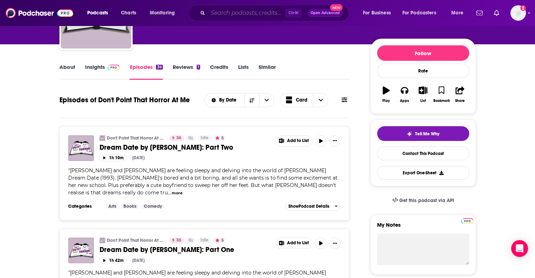
click at [212, 10] on input "Search podcasts, credits, & more..." at bounding box center [246, 12] width 77 height 11
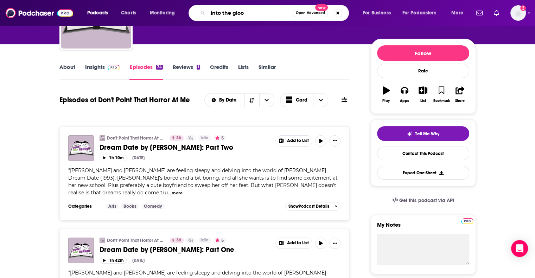
type input "into the gloom"
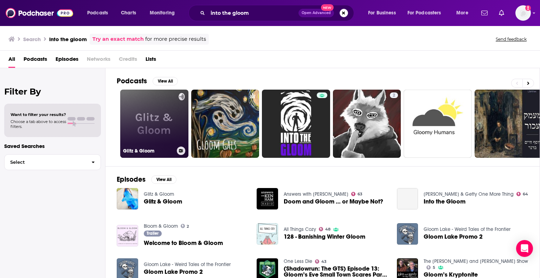
click at [155, 127] on link "Glitz & Gloom" at bounding box center [154, 124] width 68 height 68
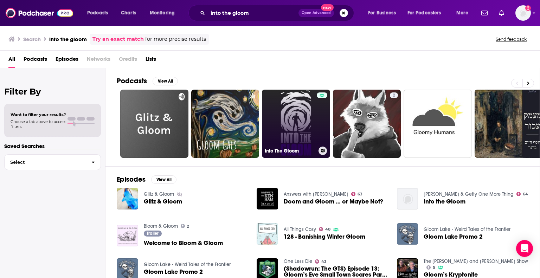
click at [296, 116] on link "Into The Gloom" at bounding box center [296, 124] width 68 height 68
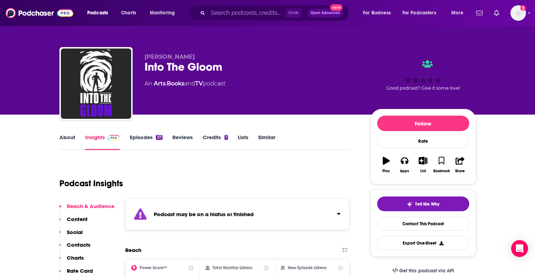
click at [147, 136] on link "Episodes 37" at bounding box center [145, 142] width 33 height 16
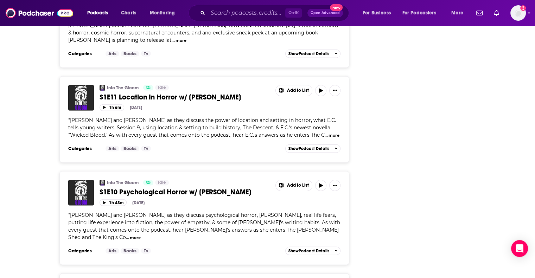
scroll to position [1829, 0]
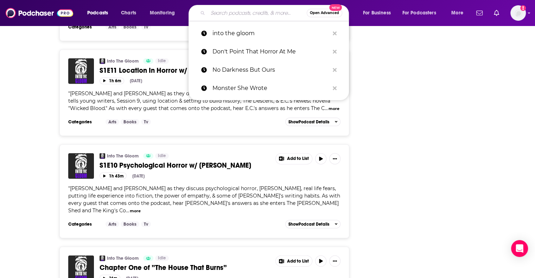
click at [228, 15] on input "Search podcasts, credits, & more..." at bounding box center [257, 12] width 99 height 11
paste input "Dense Macabre"
type input "Dense Macabre"
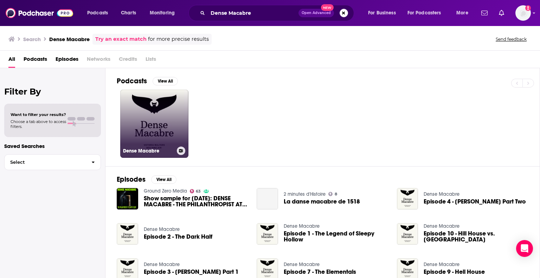
click at [137, 128] on link "Dense Macabre" at bounding box center [154, 124] width 68 height 68
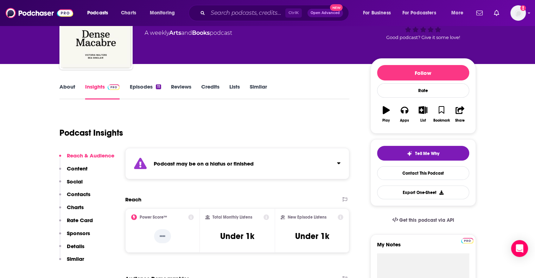
scroll to position [70, 0]
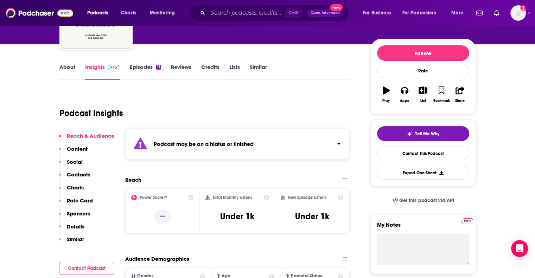
click at [143, 66] on link "Episodes 11" at bounding box center [144, 72] width 31 height 16
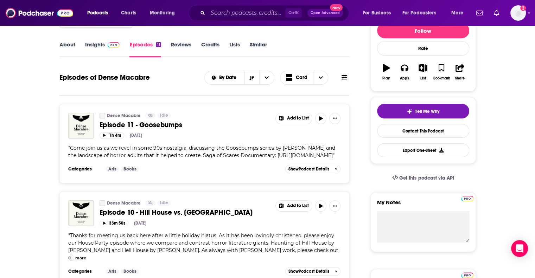
scroll to position [141, 0]
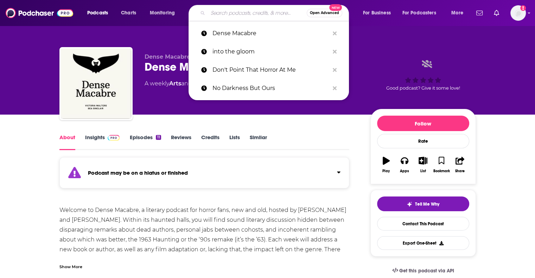
click at [229, 13] on input "Search podcasts, credits, & more..." at bounding box center [257, 12] width 99 height 11
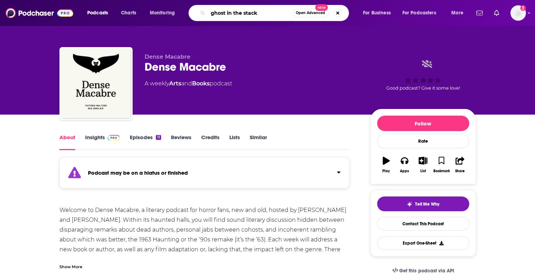
type input "ghost in the stacks"
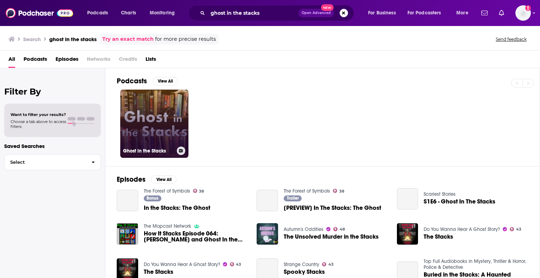
click at [146, 119] on link "Ghost in the Stacks" at bounding box center [154, 124] width 68 height 68
